Goal: Task Accomplishment & Management: Manage account settings

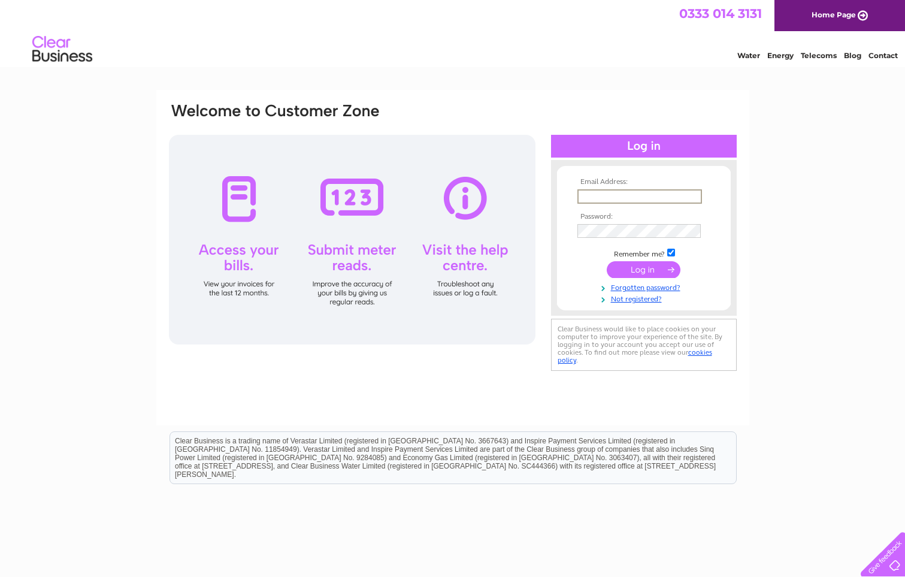
type input "wildgooseinndevon@gmail.com"
click at [640, 270] on input "submit" at bounding box center [644, 269] width 74 height 17
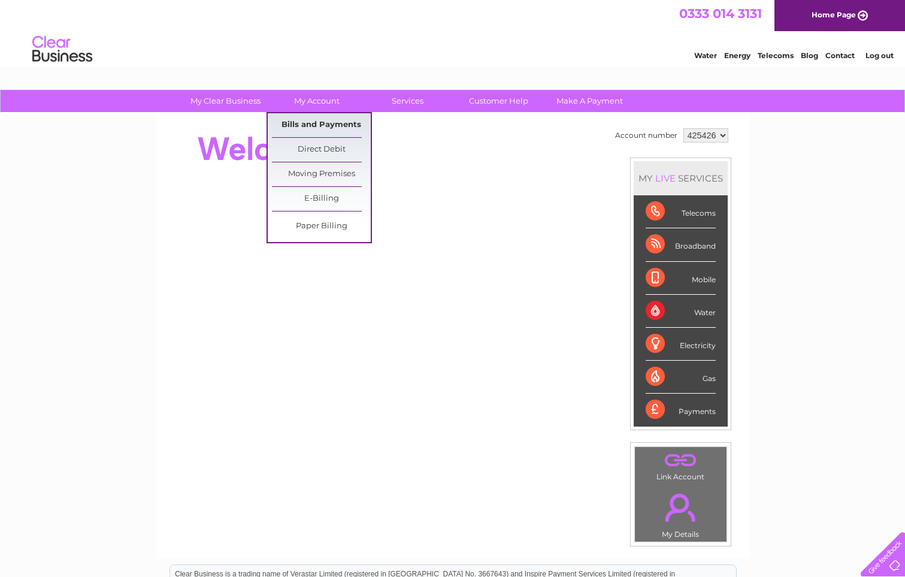
click at [317, 127] on link "Bills and Payments" at bounding box center [321, 125] width 99 height 24
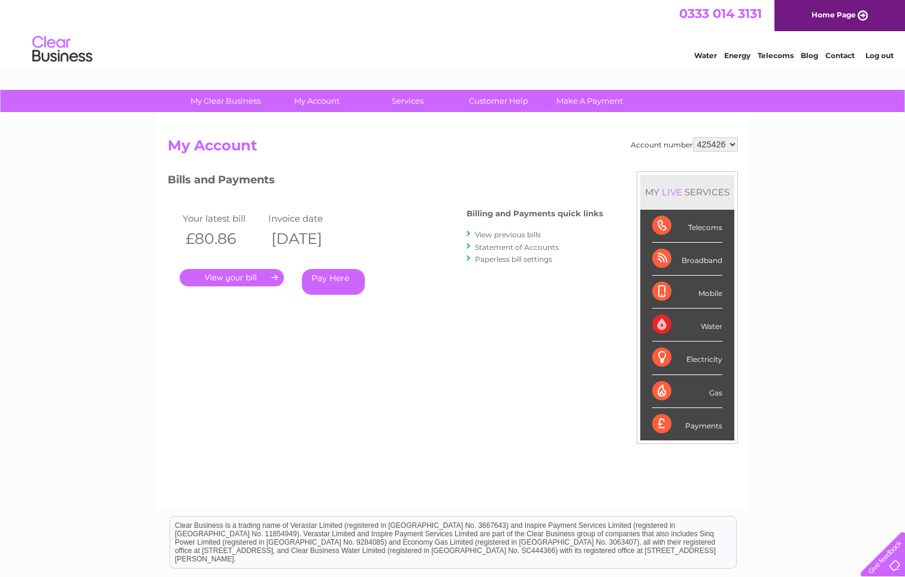
click at [239, 279] on link "." at bounding box center [232, 277] width 104 height 17
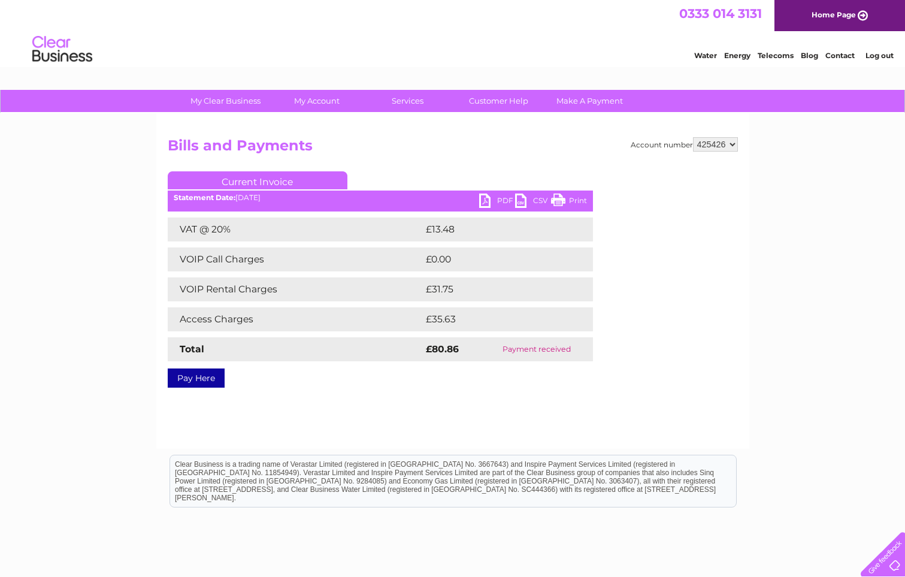
click at [503, 202] on link "PDF" at bounding box center [497, 202] width 36 height 17
